Goal: Information Seeking & Learning: Learn about a topic

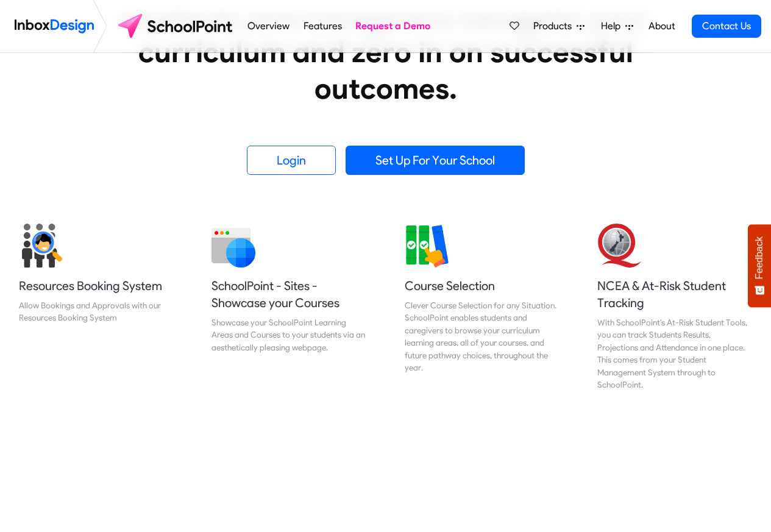
scroll to position [366, 0]
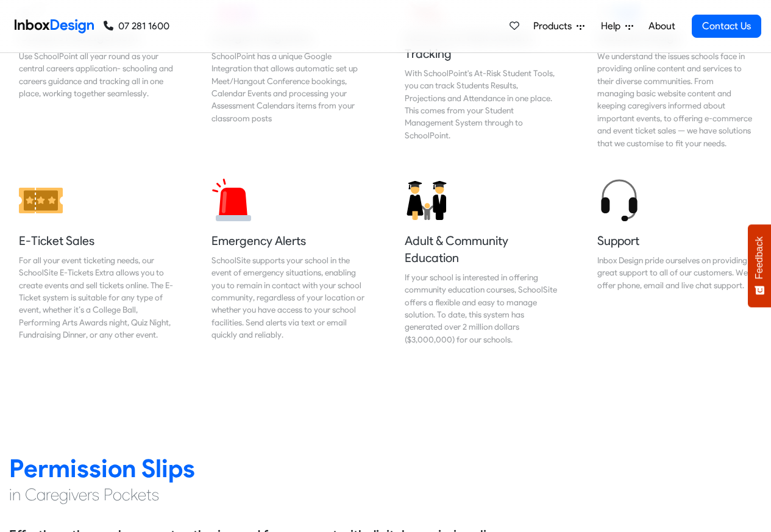
scroll to position [1319, 0]
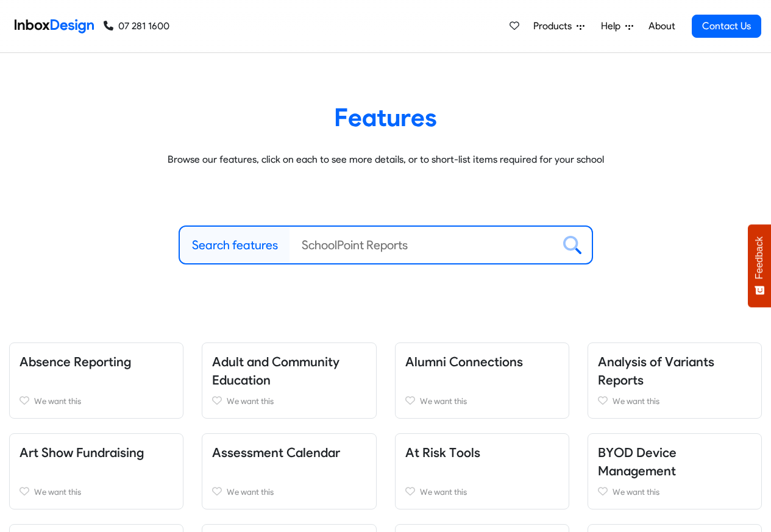
click at [229, 244] on label "Search features" at bounding box center [235, 245] width 86 height 18
click at [290, 244] on input "Search features" at bounding box center [422, 245] width 264 height 37
paste input "bespoke"
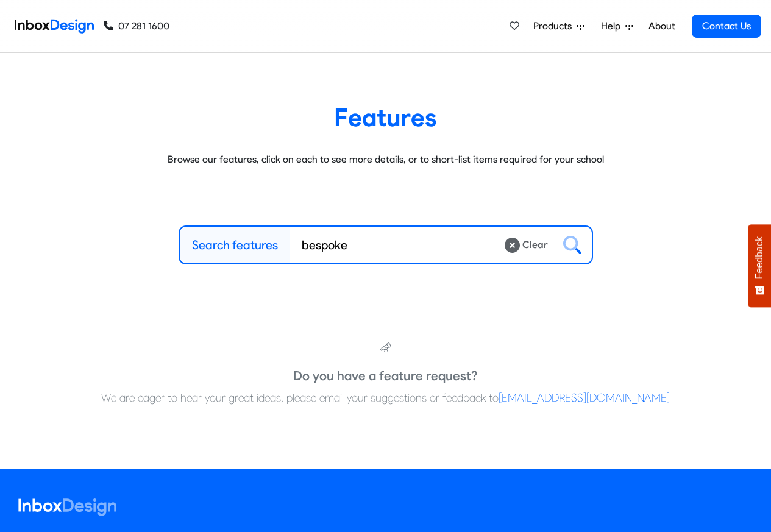
type input "bespoke"
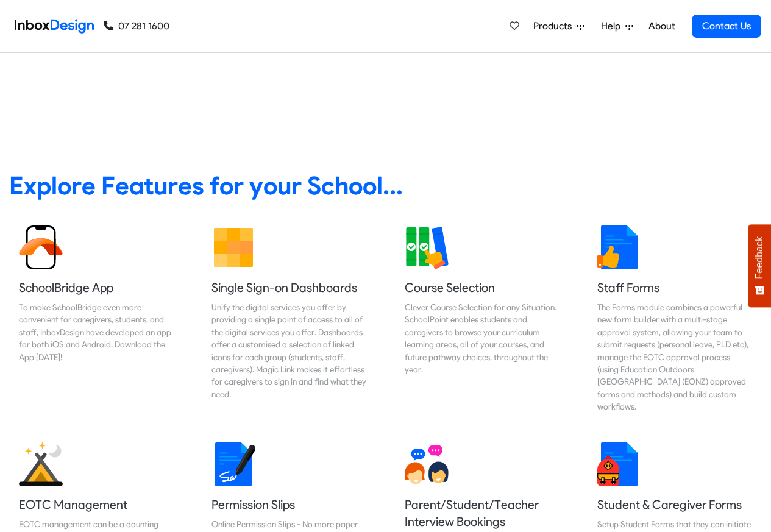
scroll to position [439, 0]
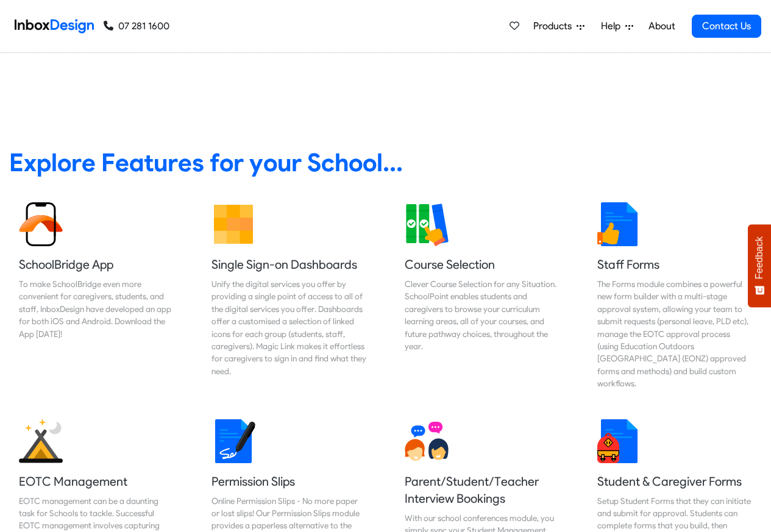
click at [544, 27] on span "Products" at bounding box center [555, 26] width 43 height 15
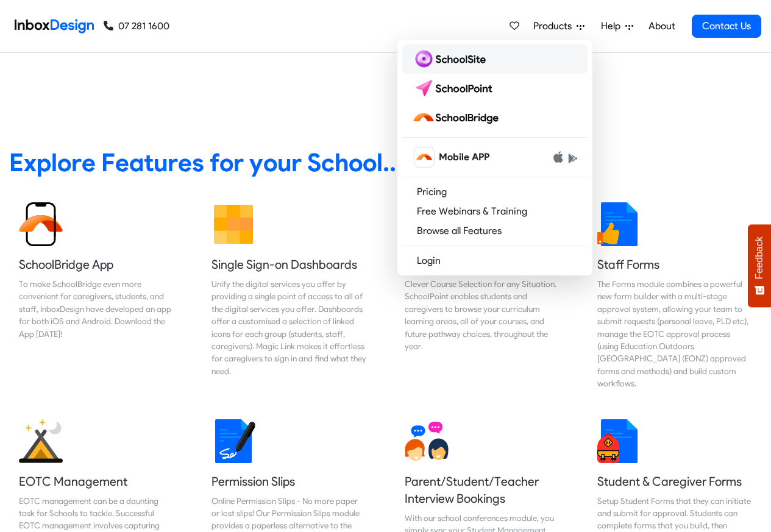
click at [452, 57] on img at bounding box center [451, 59] width 79 height 20
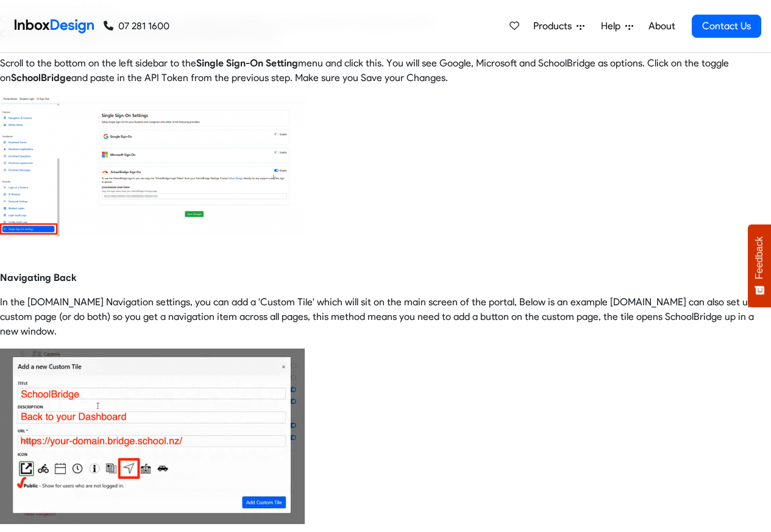
scroll to position [512, 0]
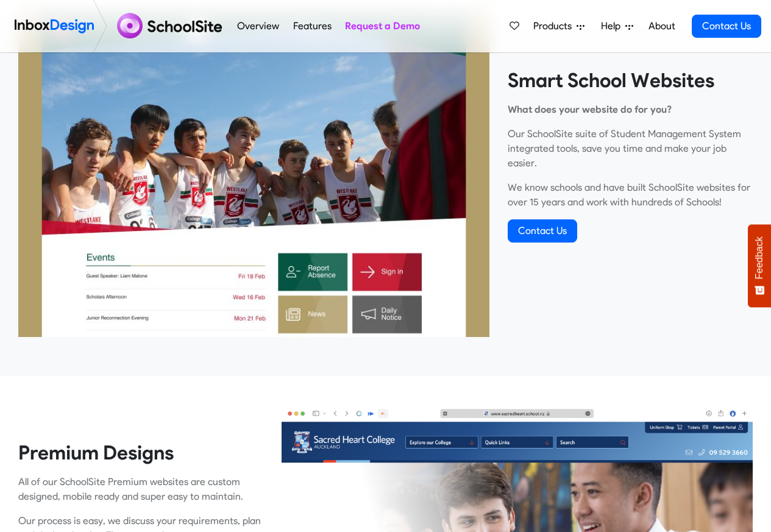
scroll to position [439, 0]
